Goal: Register for event/course

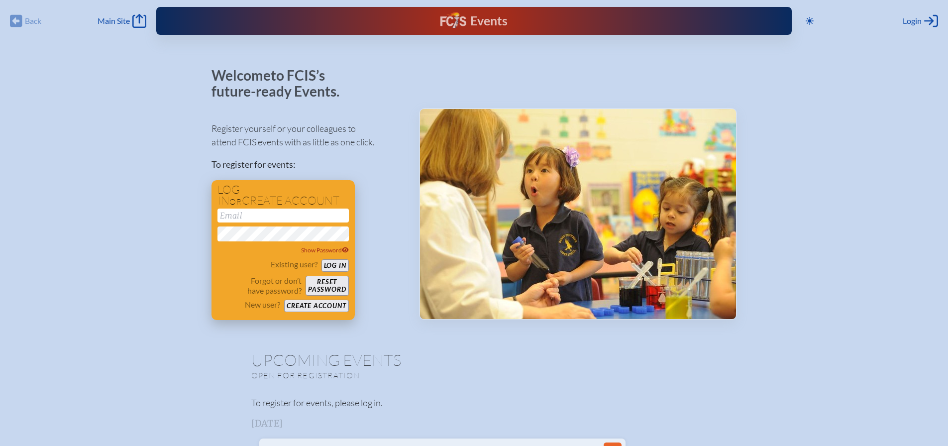
click at [271, 214] on input "email" at bounding box center [282, 216] width 131 height 14
type input "[EMAIL_ADDRESS][DOMAIN_NAME]"
click at [340, 264] on button "Log in" at bounding box center [334, 265] width 27 height 12
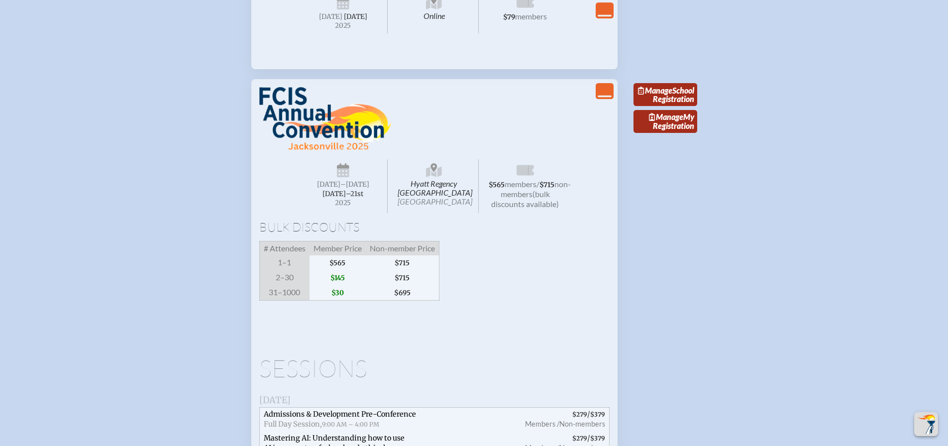
scroll to position [1493, 0]
click at [656, 105] on link "Manage School Registration" at bounding box center [666, 93] width 64 height 23
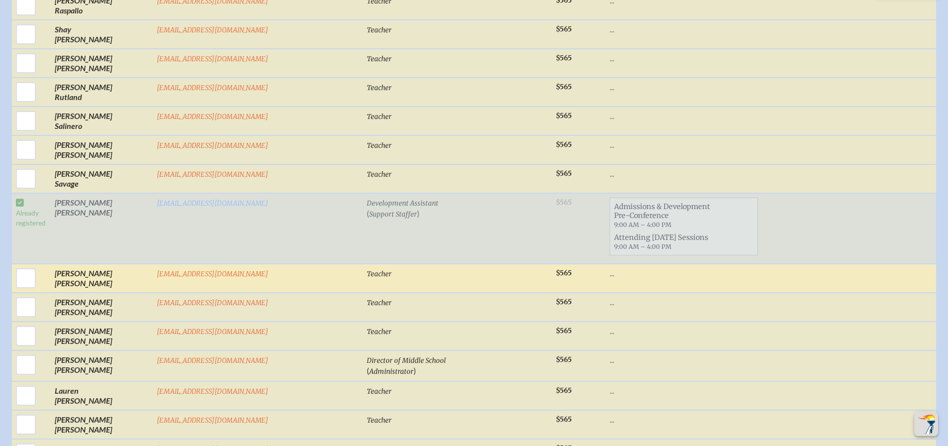
scroll to position [2140, 0]
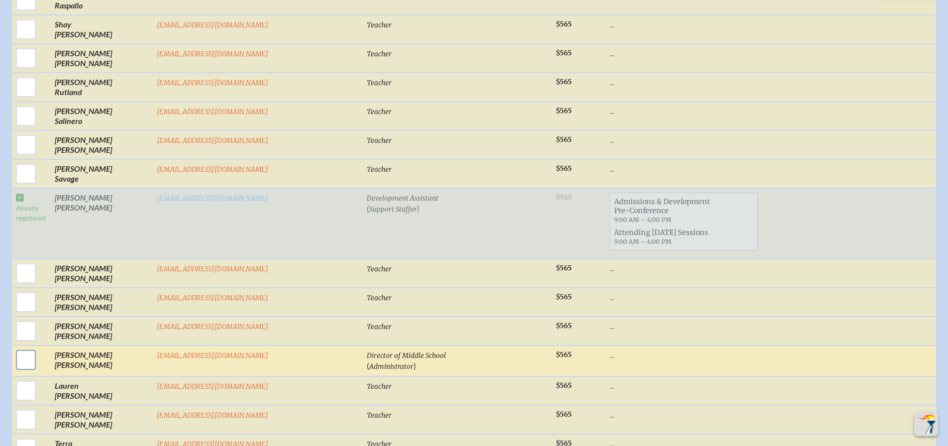
click at [38, 347] on input "checkbox" at bounding box center [25, 359] width 25 height 25
checkbox input "true"
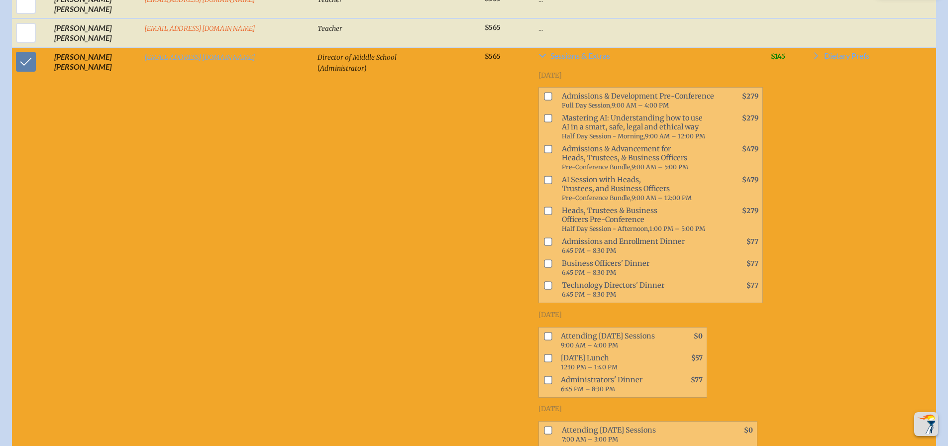
scroll to position [2359, 0]
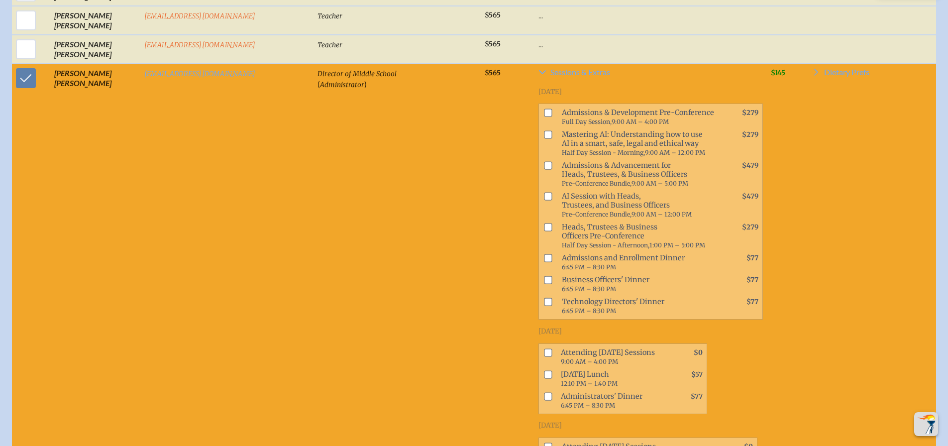
click at [544, 348] on input "checkbox" at bounding box center [548, 352] width 8 height 8
checkbox input "true"
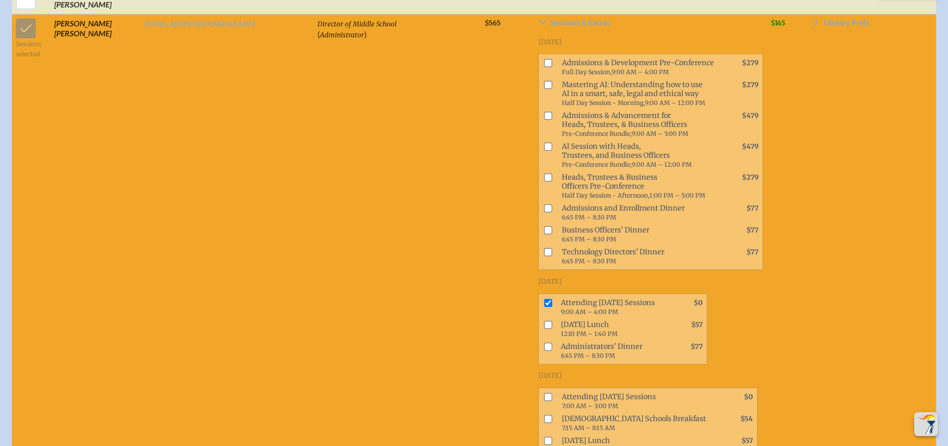
click at [544, 342] on input "checkbox" at bounding box center [548, 346] width 8 height 8
checkbox input "true"
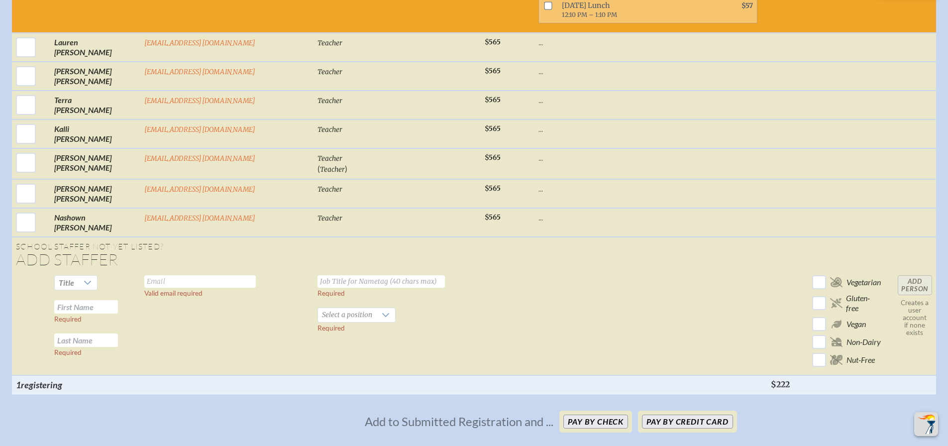
scroll to position [2857, 0]
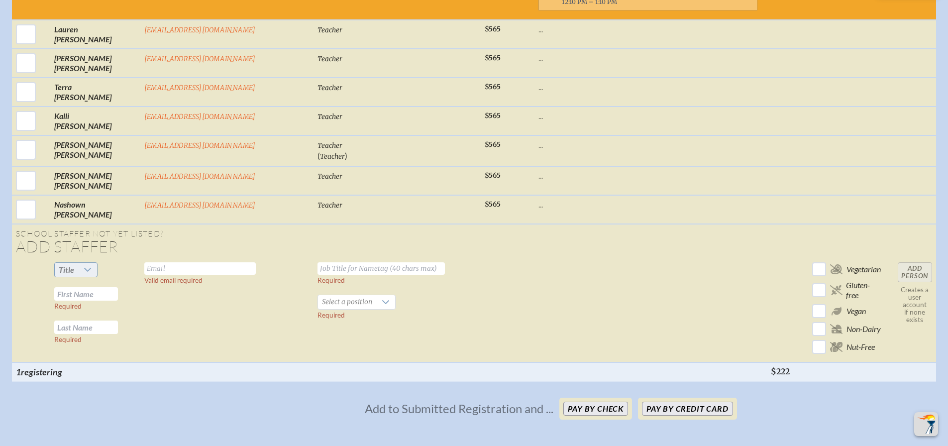
click at [86, 266] on icon at bounding box center [88, 270] width 8 height 8
click at [59, 268] on span "Mr" at bounding box center [62, 269] width 10 height 10
click at [105, 287] on input "text" at bounding box center [86, 293] width 64 height 13
type input "[PERSON_NAME]"
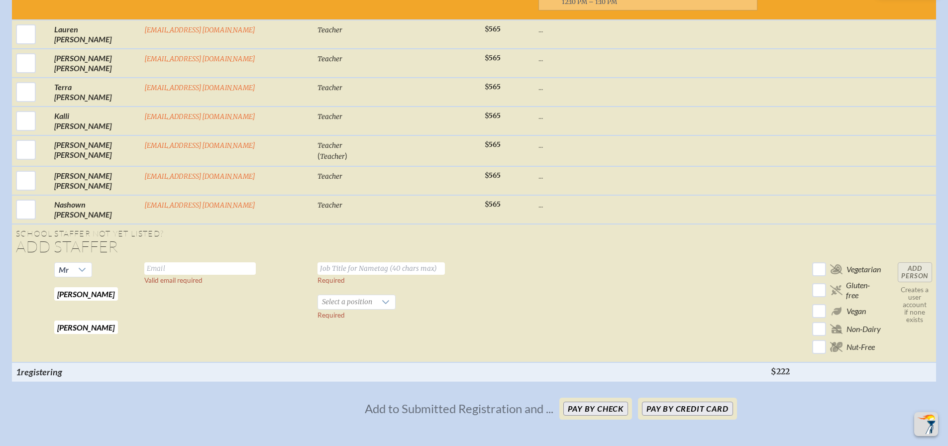
click at [159, 262] on input "text" at bounding box center [199, 268] width 111 height 12
type input "[EMAIL_ADDRESS][DOMAIN_NAME]"
type input "Director of Middle School"
click at [376, 295] on div at bounding box center [385, 302] width 19 height 14
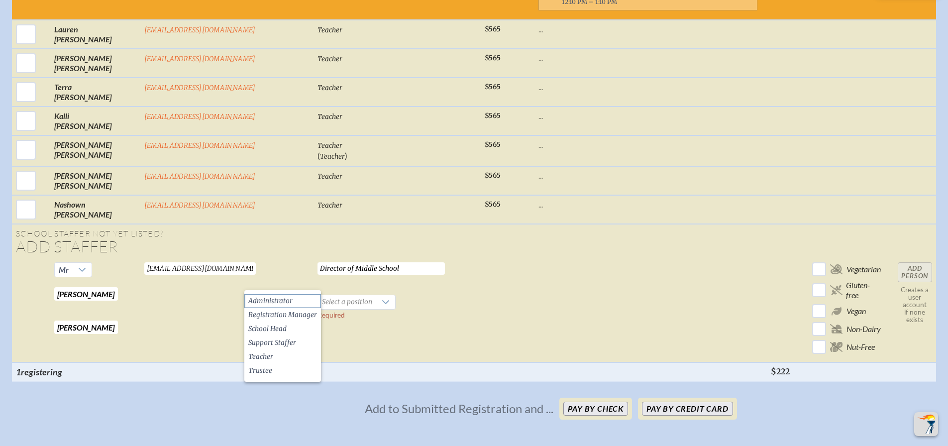
click at [268, 303] on span "Administrator" at bounding box center [270, 301] width 44 height 10
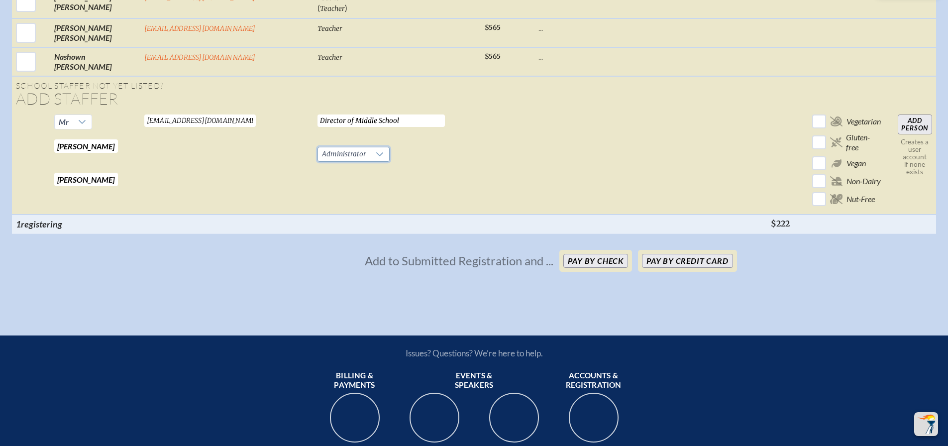
scroll to position [3006, 0]
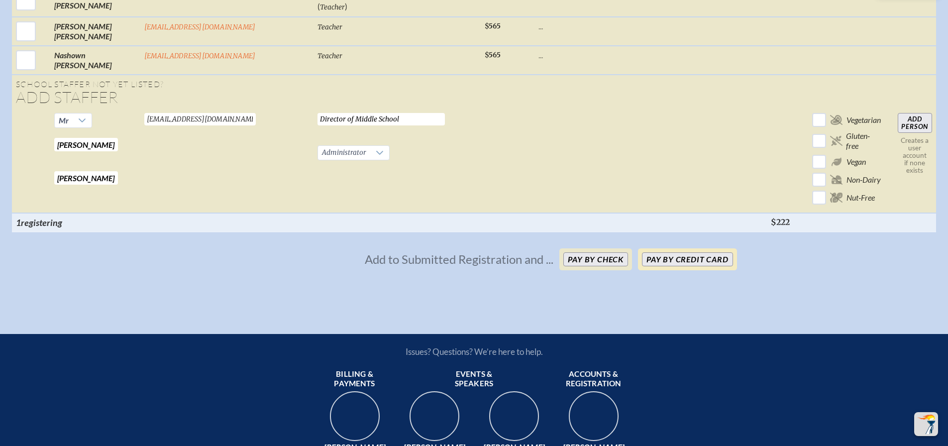
click at [685, 252] on button "Pay by Credit Card" at bounding box center [687, 259] width 91 height 14
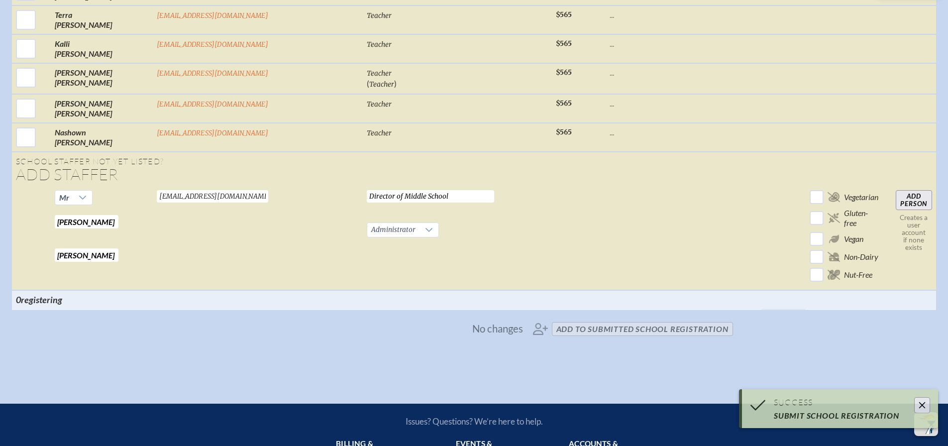
scroll to position [2612, 0]
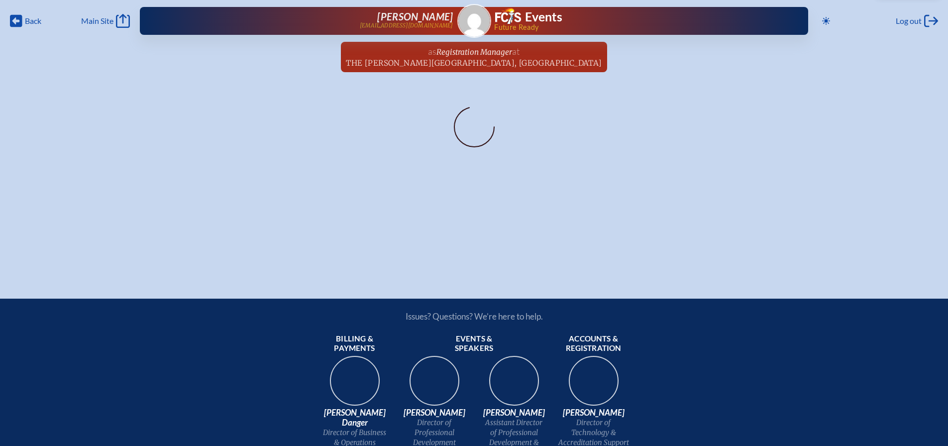
click at [324, 205] on div "Back Back Main Site Main Site Toggle to Dark Mode Log out Log out Theresa Opsah…" at bounding box center [474, 133] width 948 height 267
click at [11, 21] on icon at bounding box center [16, 21] width 12 height 12
